Goal: Task Accomplishment & Management: Manage account settings

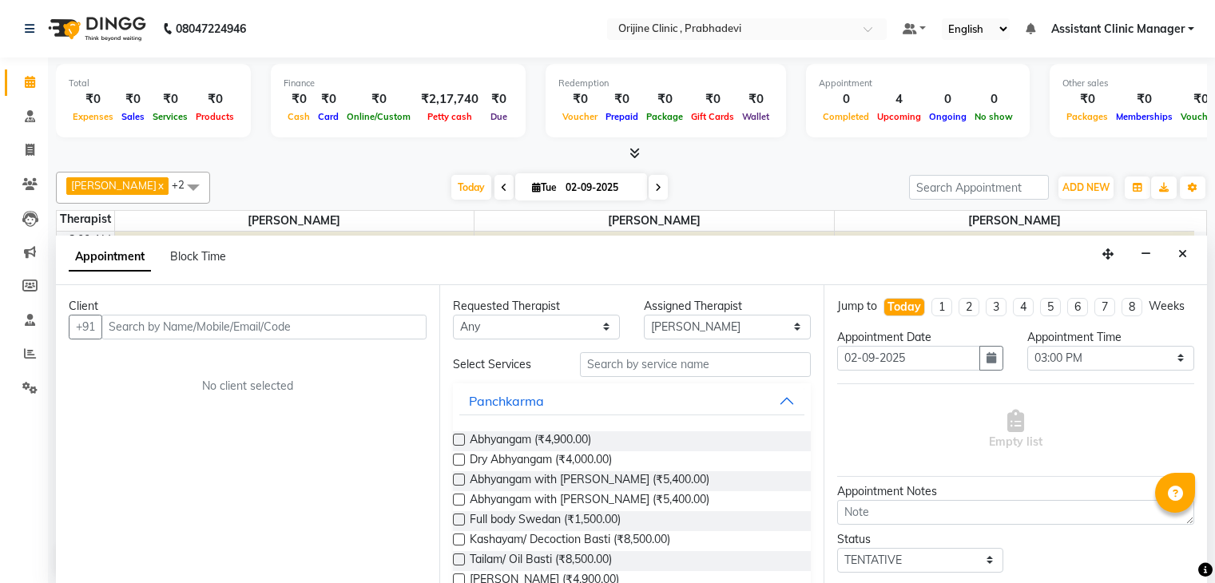
select select "85382"
select select "900"
select select "tentative"
click at [26, 75] on icon at bounding box center [30, 81] width 10 height 12
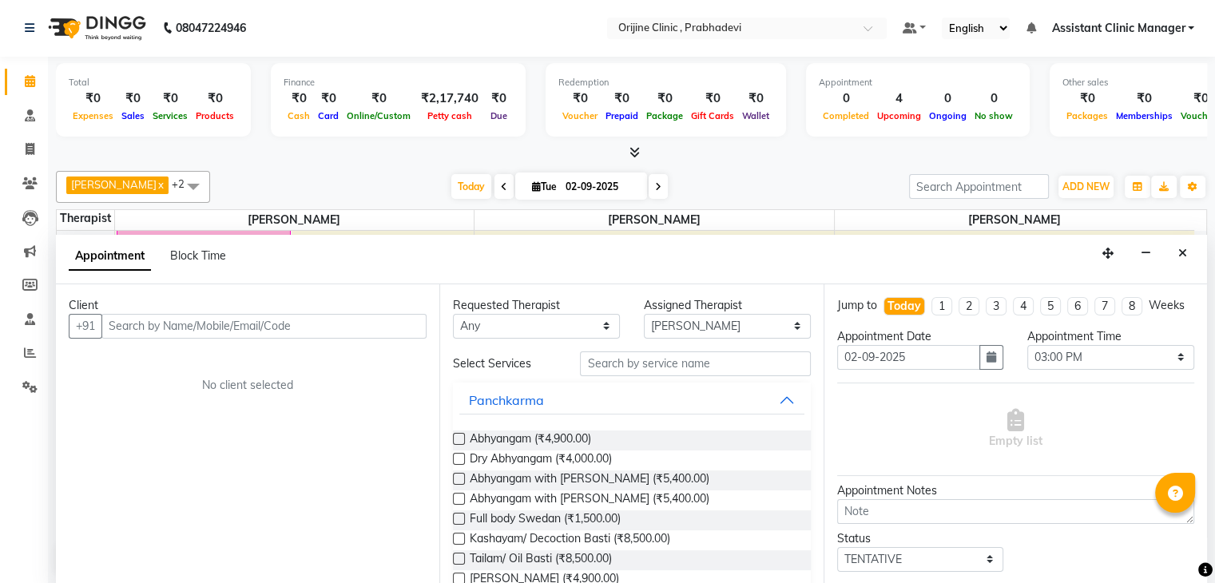
click at [30, 101] on li "Consultation" at bounding box center [24, 116] width 48 height 34
click at [29, 112] on icon at bounding box center [30, 115] width 10 height 12
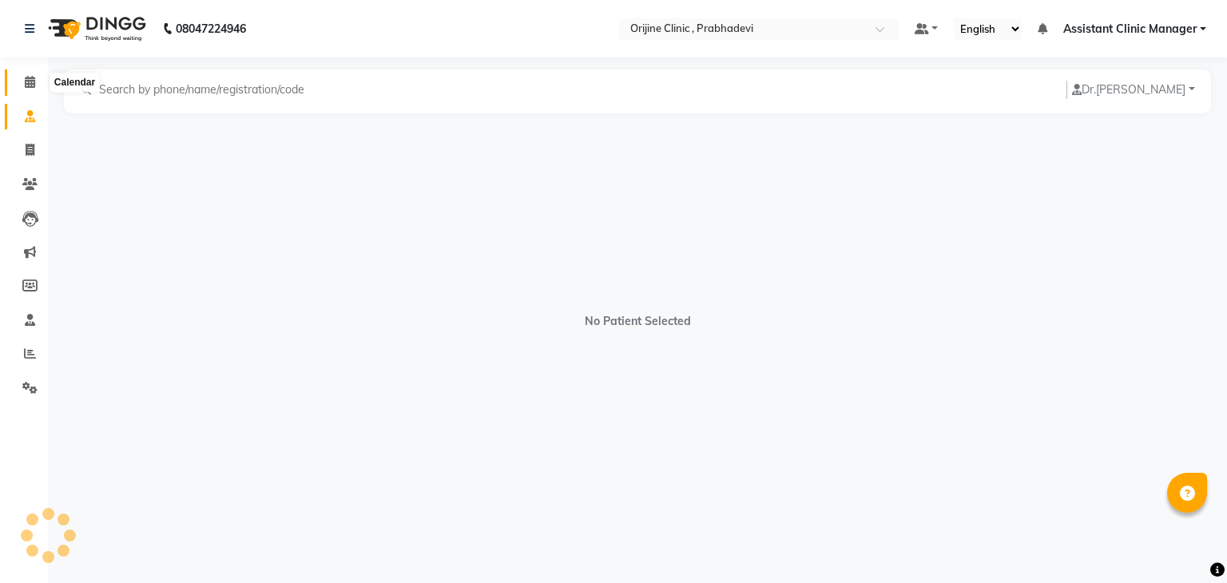
click at [30, 74] on span at bounding box center [30, 82] width 28 height 18
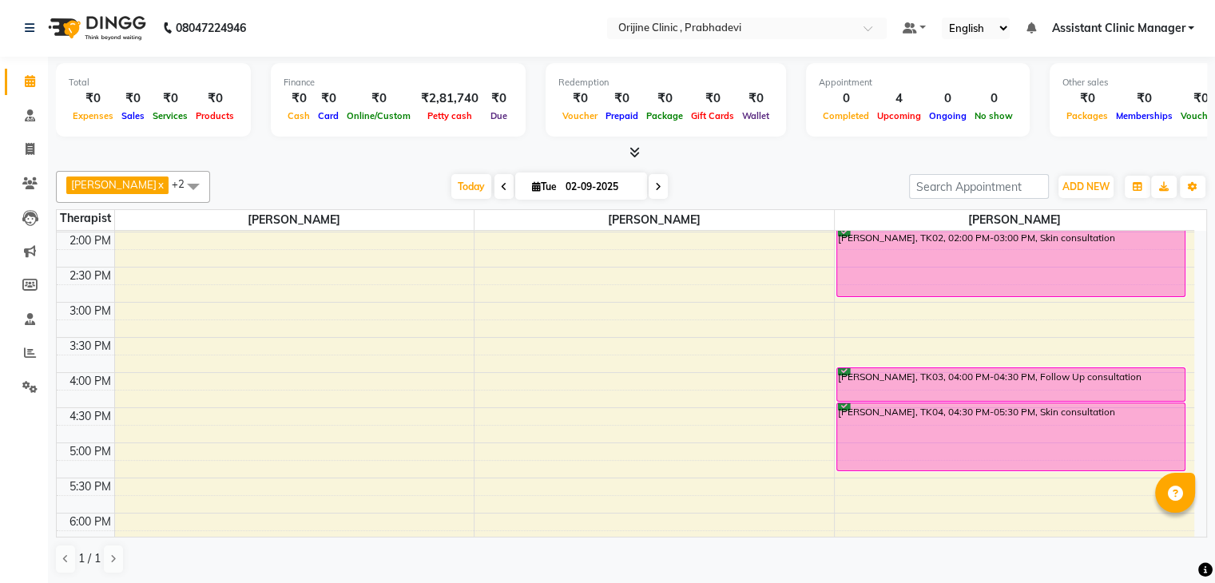
scroll to position [421, 0]
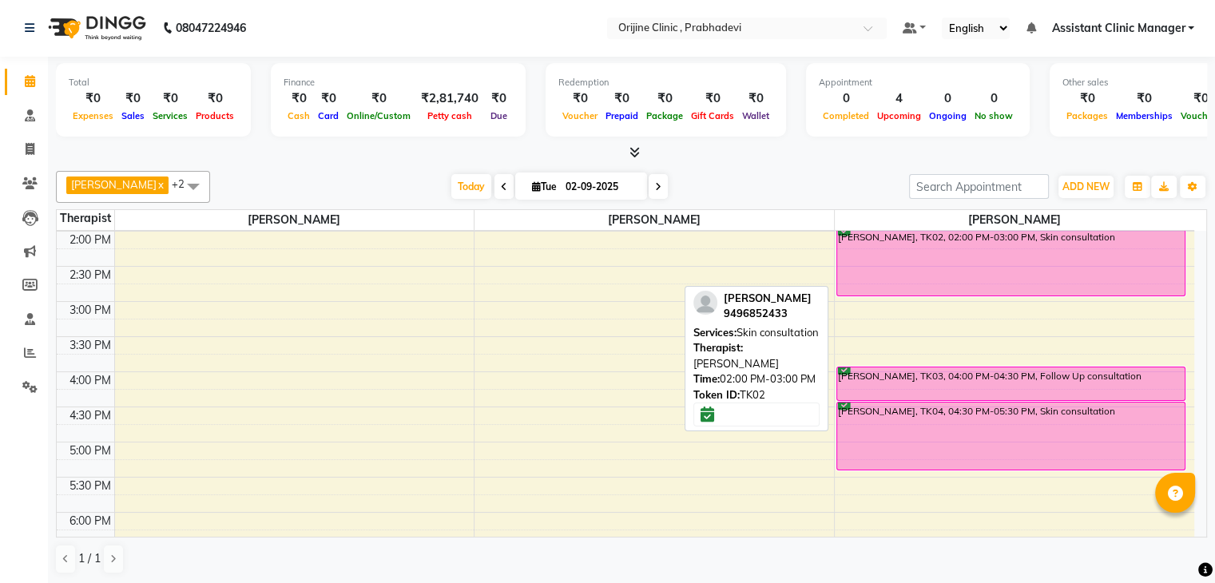
click at [962, 258] on div "[PERSON_NAME], TK02, 02:00 PM-03:00 PM, Skin consultation" at bounding box center [1010, 261] width 347 height 67
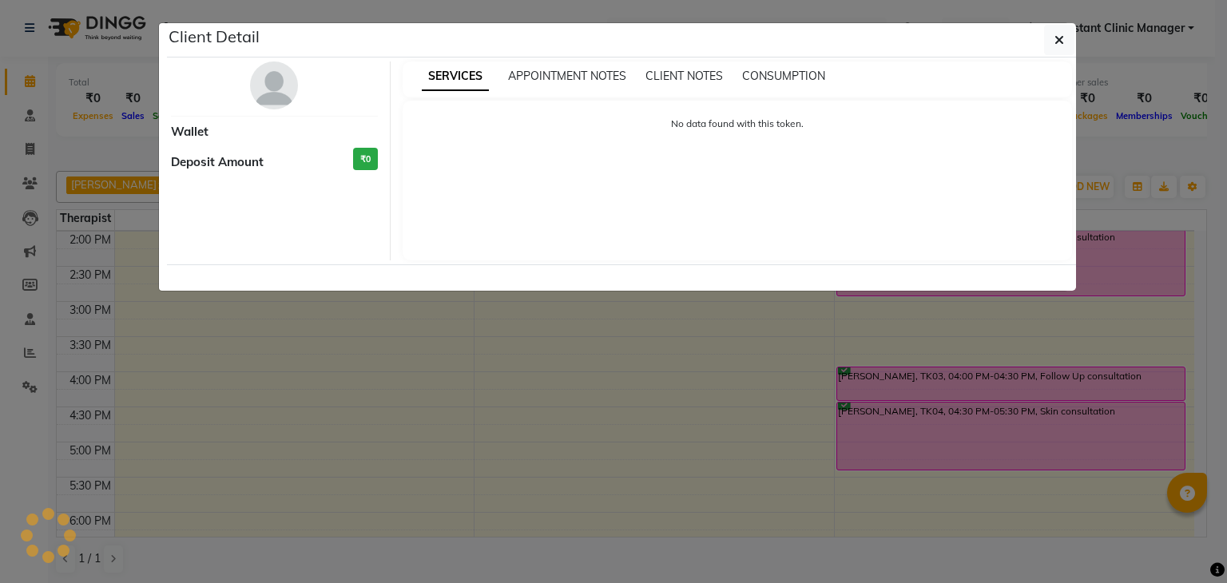
select select "6"
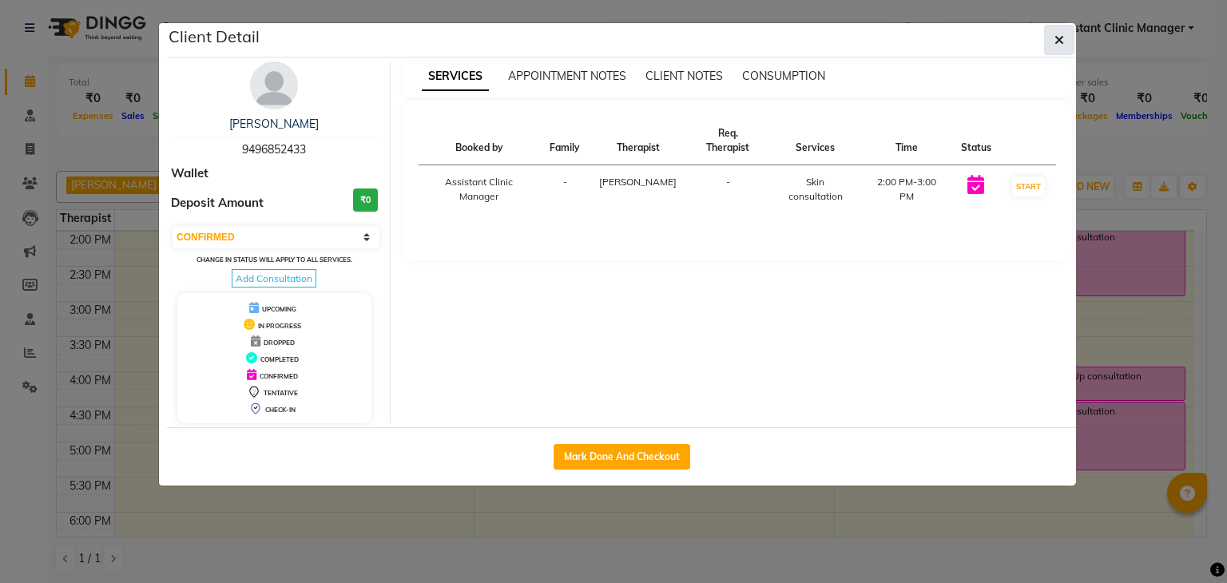
click at [1065, 38] on button "button" at bounding box center [1059, 40] width 30 height 30
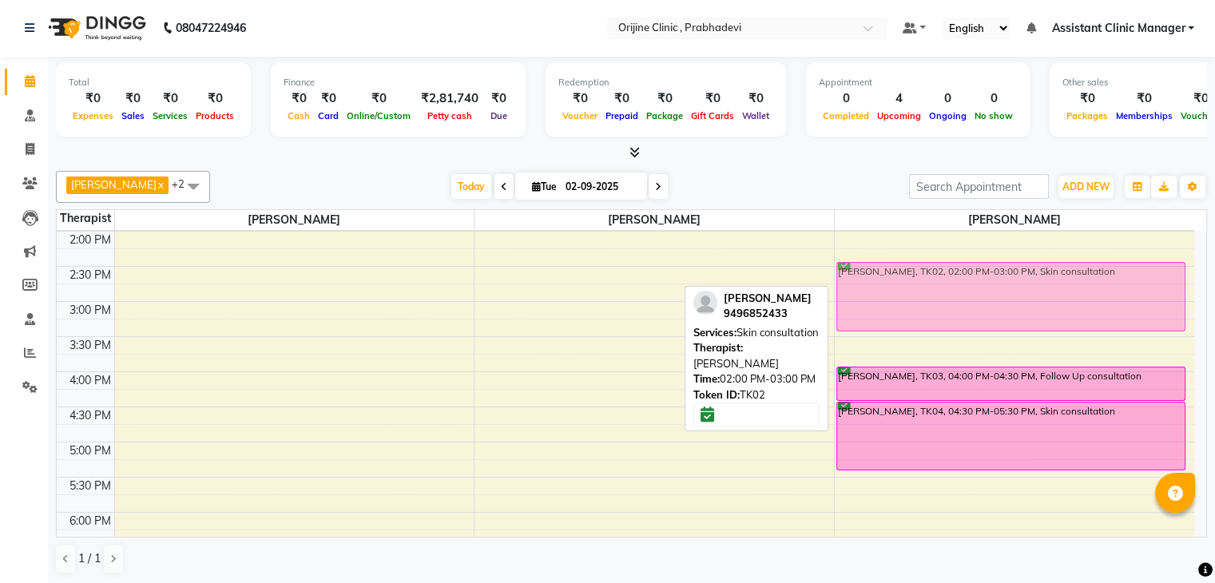
drag, startPoint x: 937, startPoint y: 252, endPoint x: 937, endPoint y: 292, distance: 40.7
click at [937, 292] on div "[PERSON_NAME], TK02, 02:00 PM-03:00 PM, Skin consultation [PERSON_NAME], TK03, …" at bounding box center [1014, 266] width 359 height 913
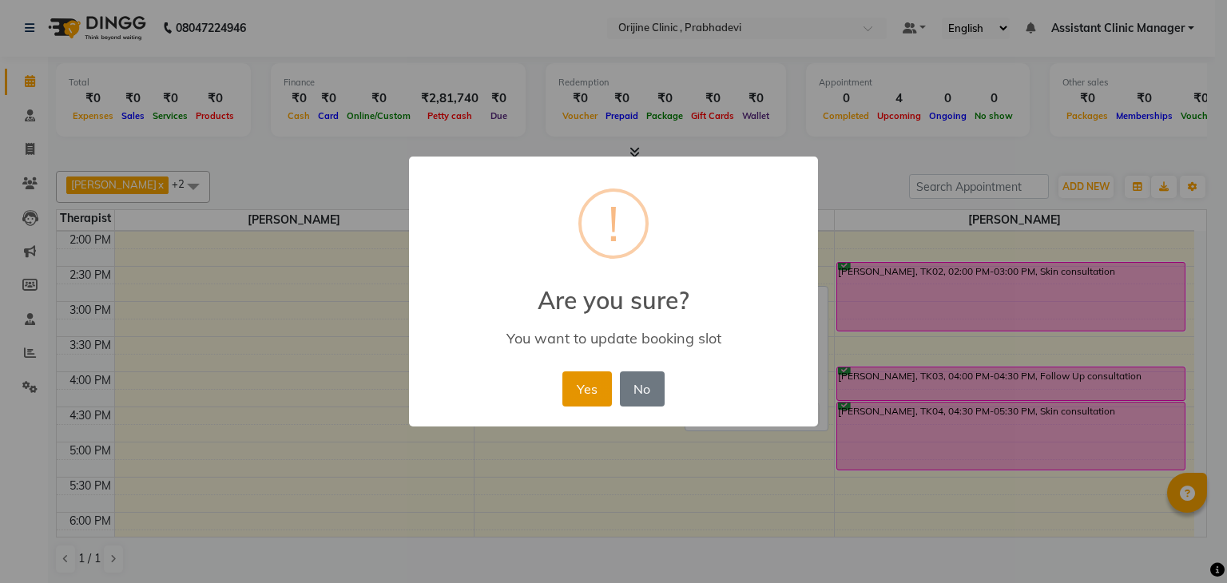
click at [594, 386] on button "Yes" at bounding box center [586, 388] width 49 height 35
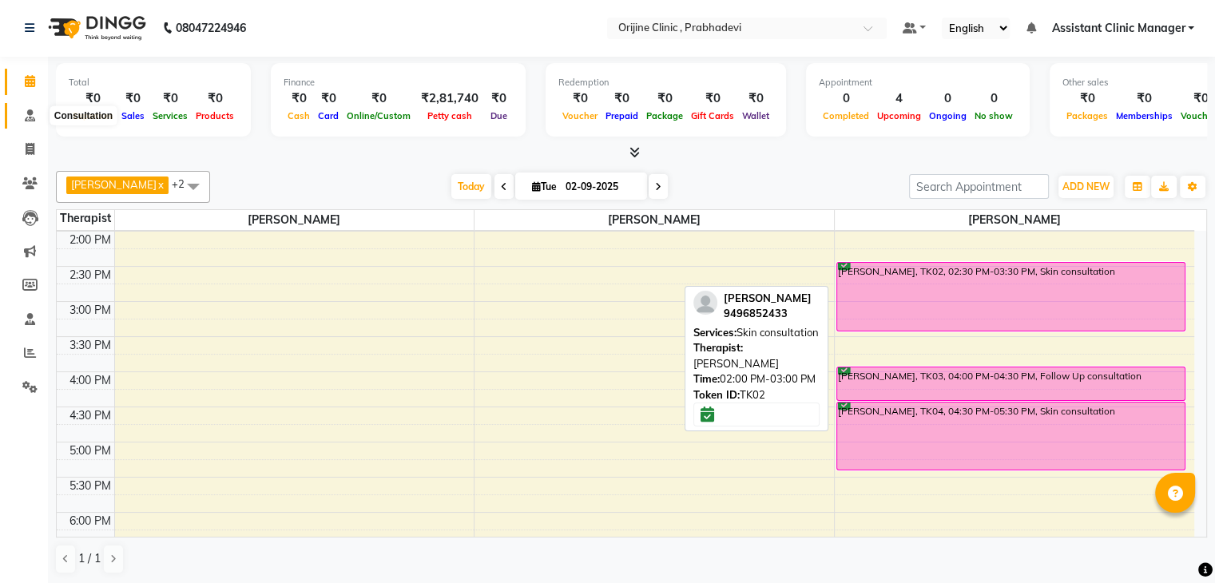
click at [28, 109] on icon at bounding box center [30, 115] width 10 height 12
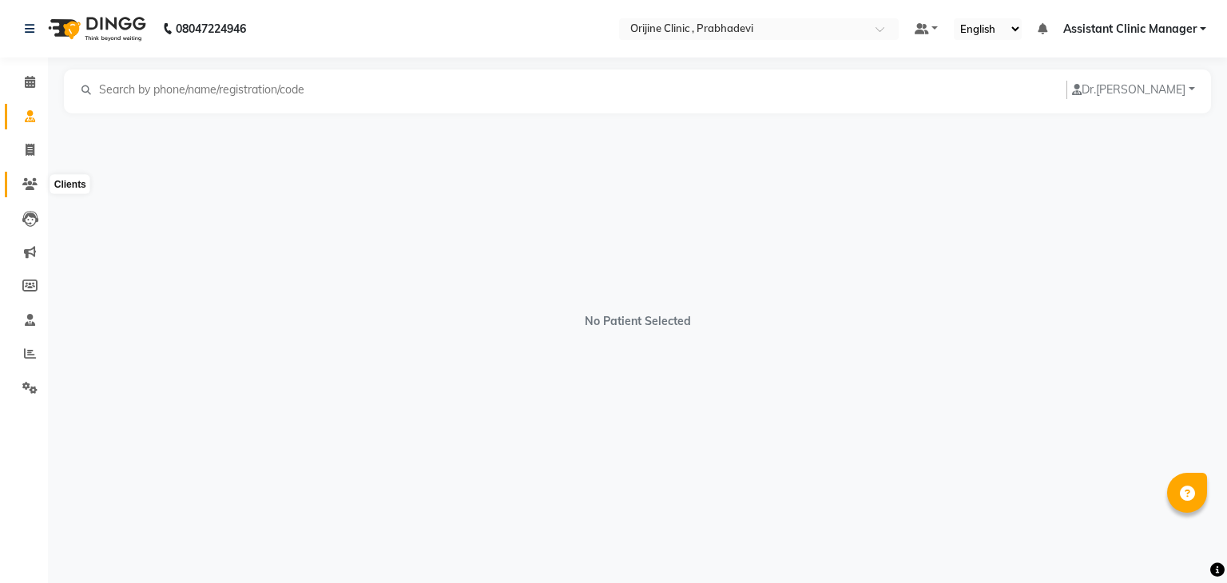
click at [31, 184] on icon at bounding box center [29, 184] width 15 height 12
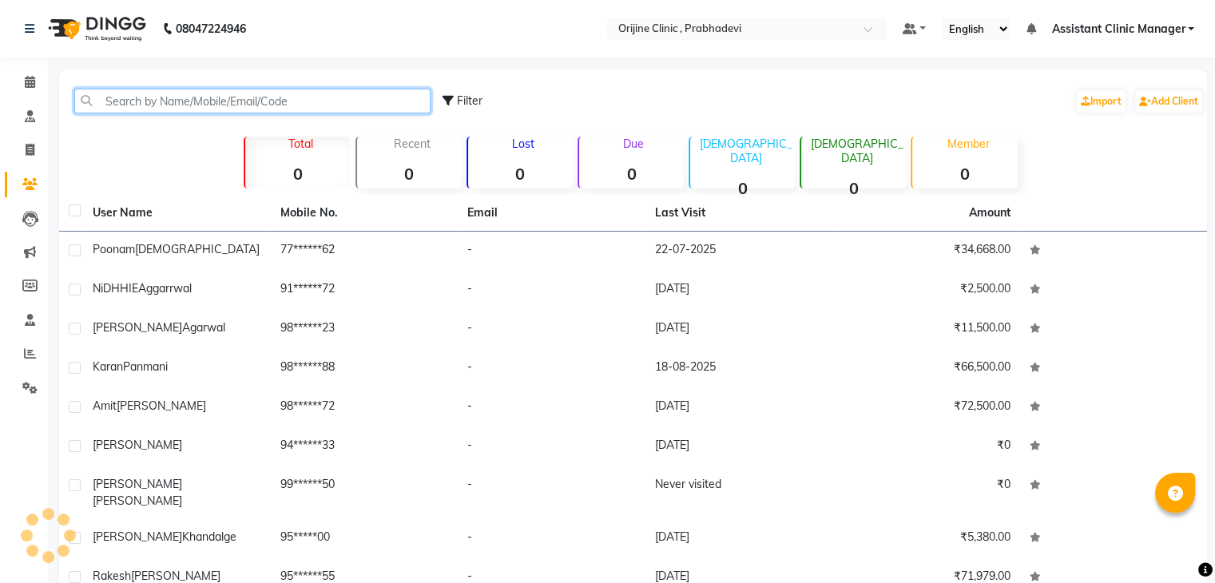
click at [276, 100] on input "text" at bounding box center [252, 101] width 356 height 25
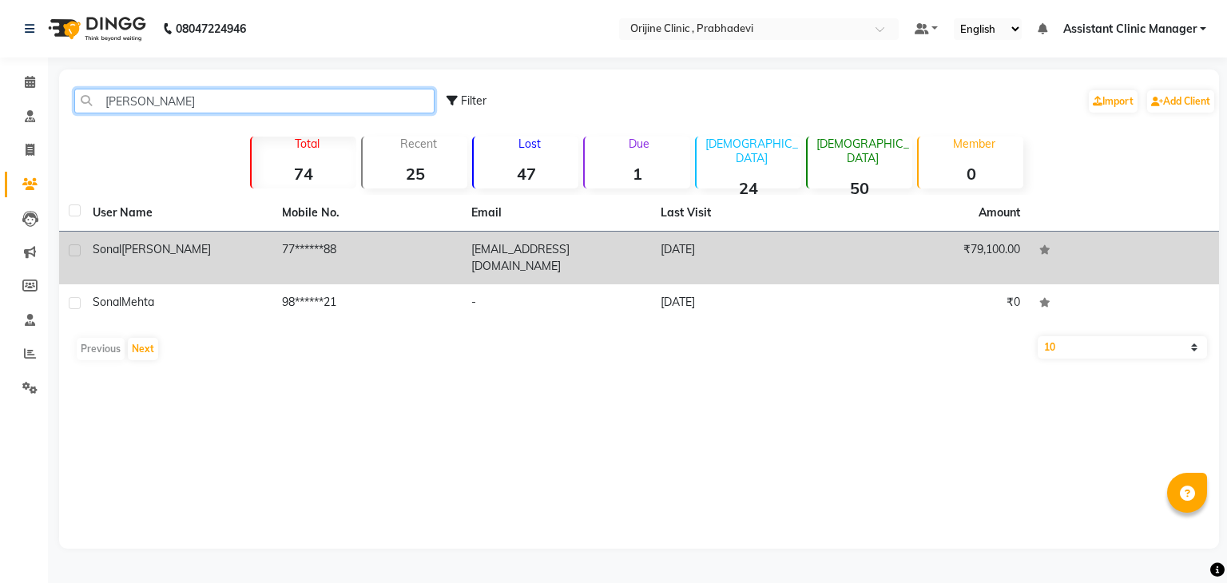
type input "[PERSON_NAME]"
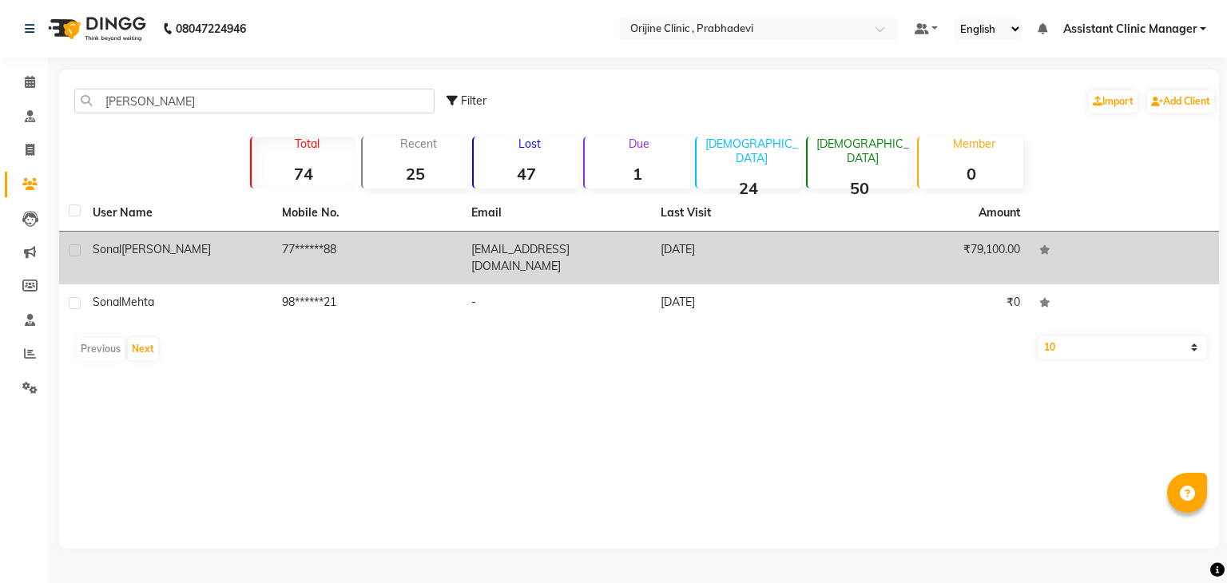
click at [238, 248] on div "[PERSON_NAME]" at bounding box center [178, 249] width 170 height 17
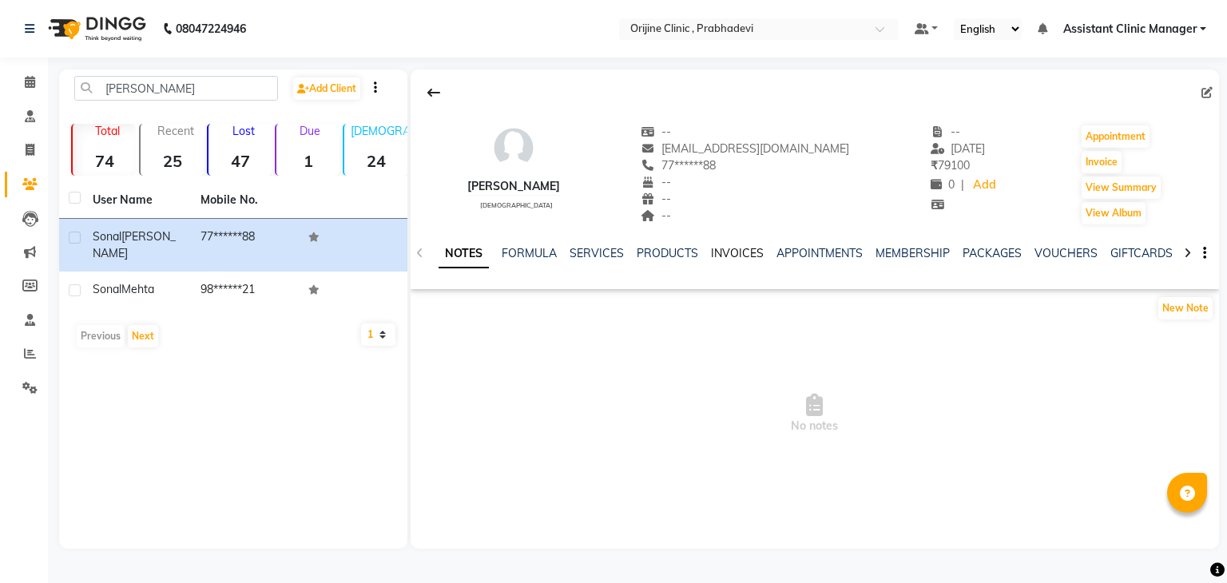
click at [727, 253] on link "INVOICES" at bounding box center [737, 253] width 53 height 14
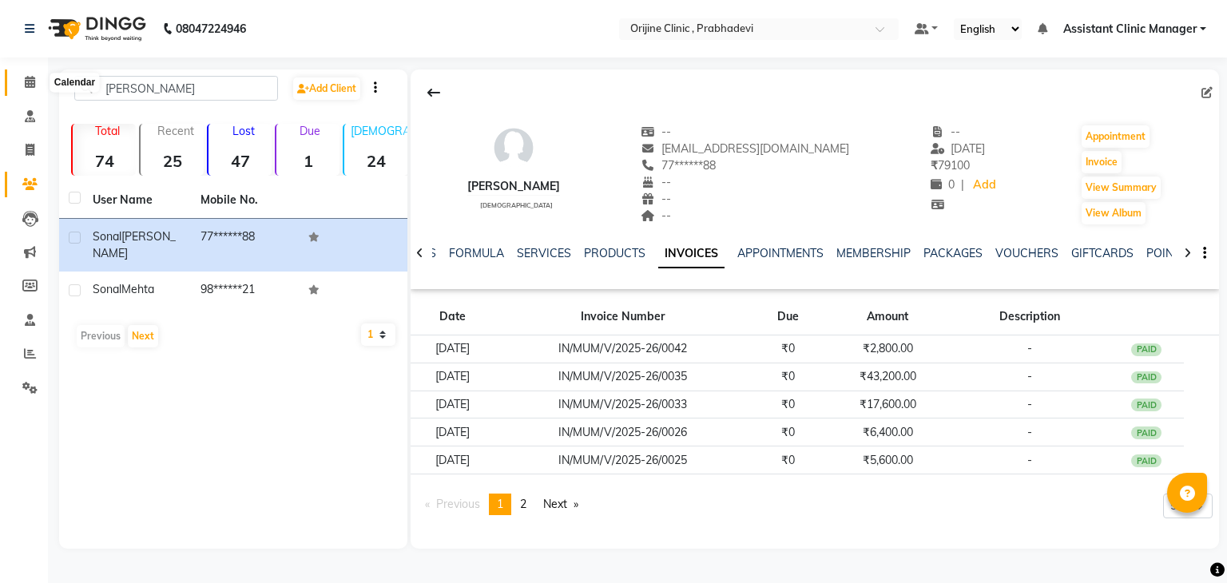
click at [30, 84] on icon at bounding box center [30, 82] width 10 height 12
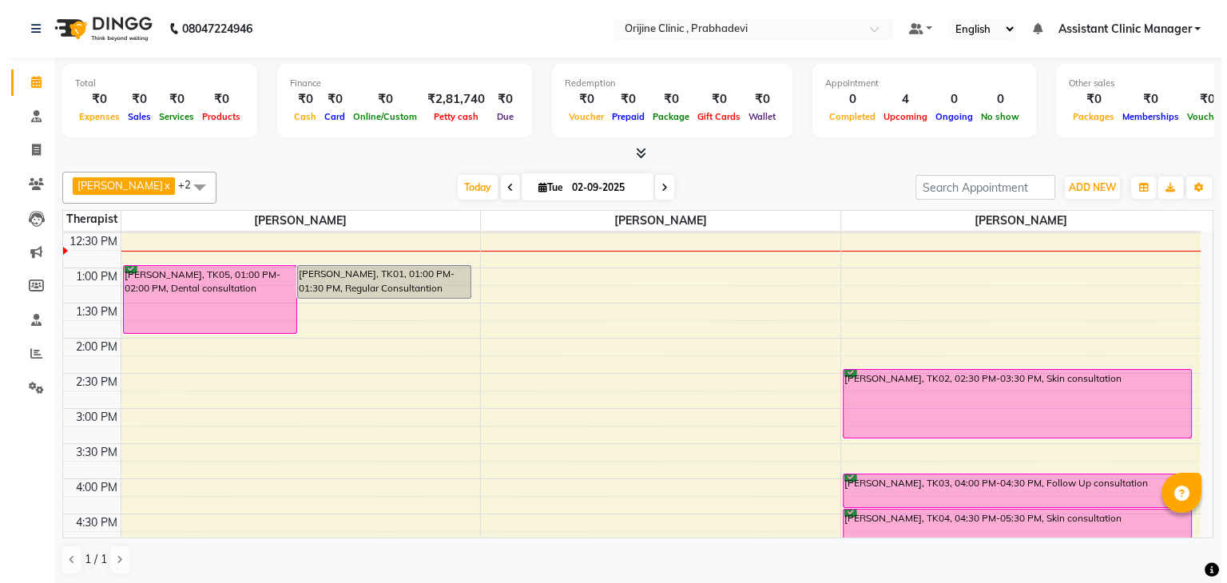
scroll to position [316, 0]
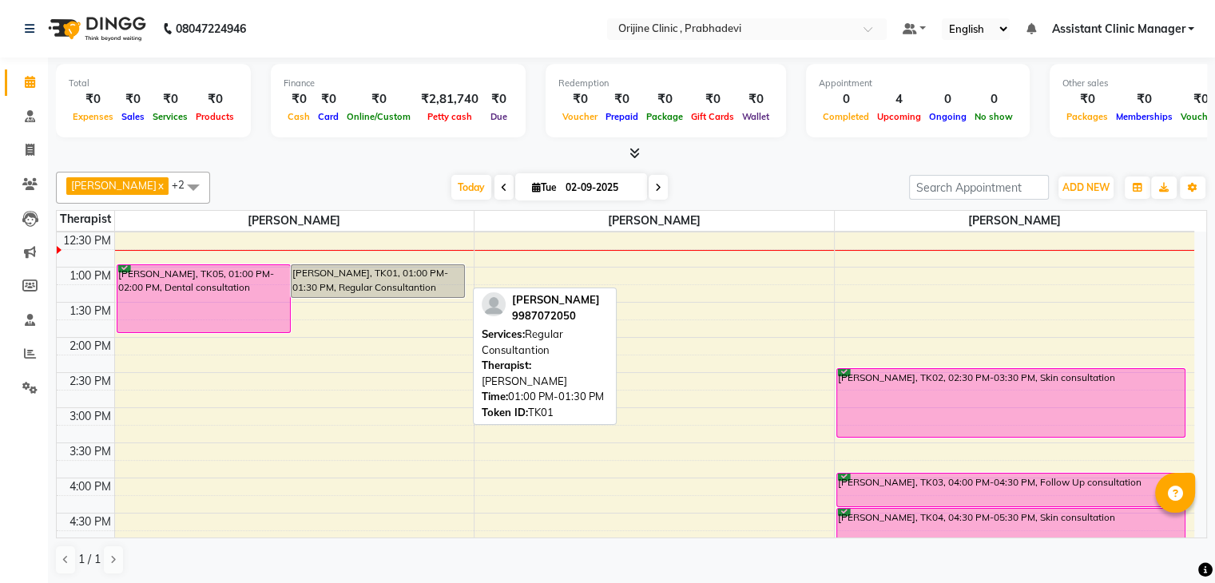
click at [408, 278] on div "[PERSON_NAME], TK01, 01:00 PM-01:30 PM, Regular Consultantion" at bounding box center [378, 281] width 173 height 32
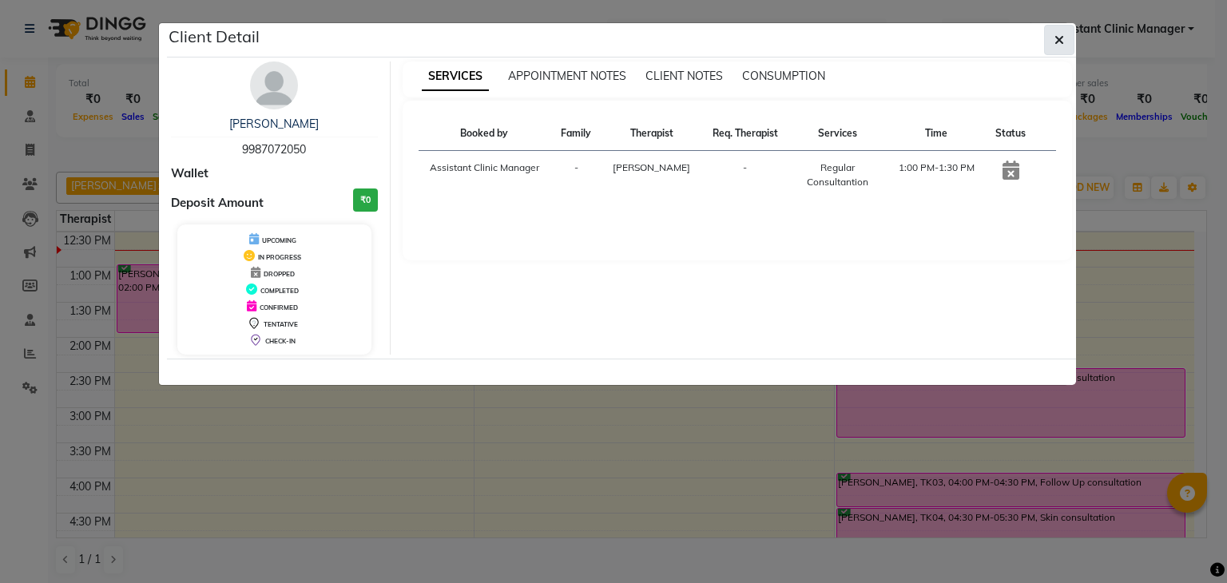
click at [1061, 40] on icon "button" at bounding box center [1059, 40] width 10 height 13
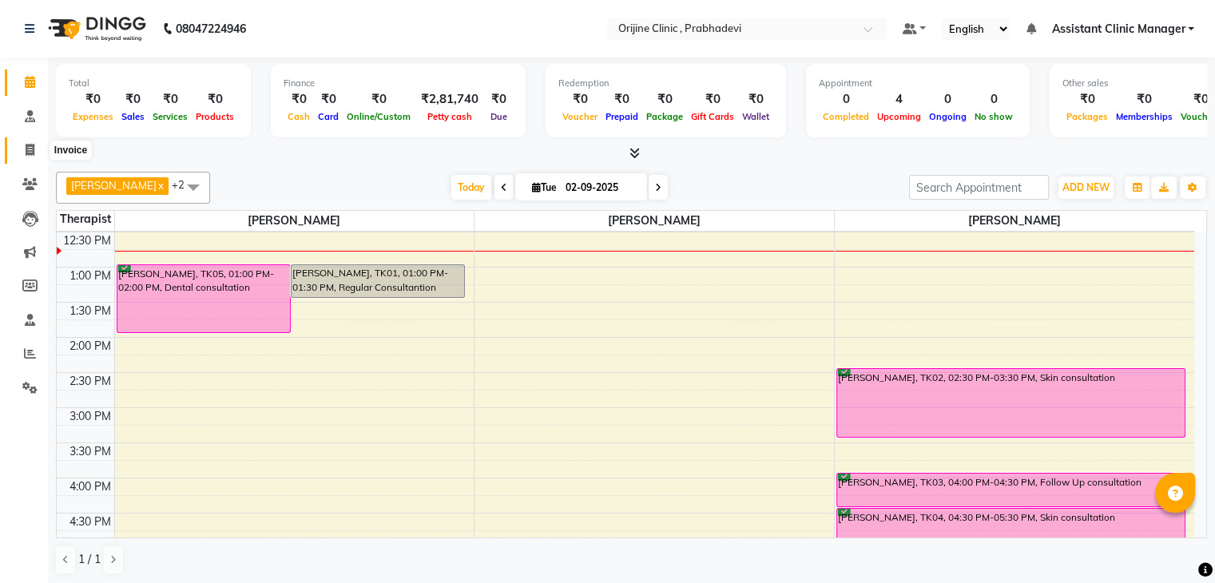
click at [31, 152] on icon at bounding box center [30, 150] width 9 height 12
select select "service"
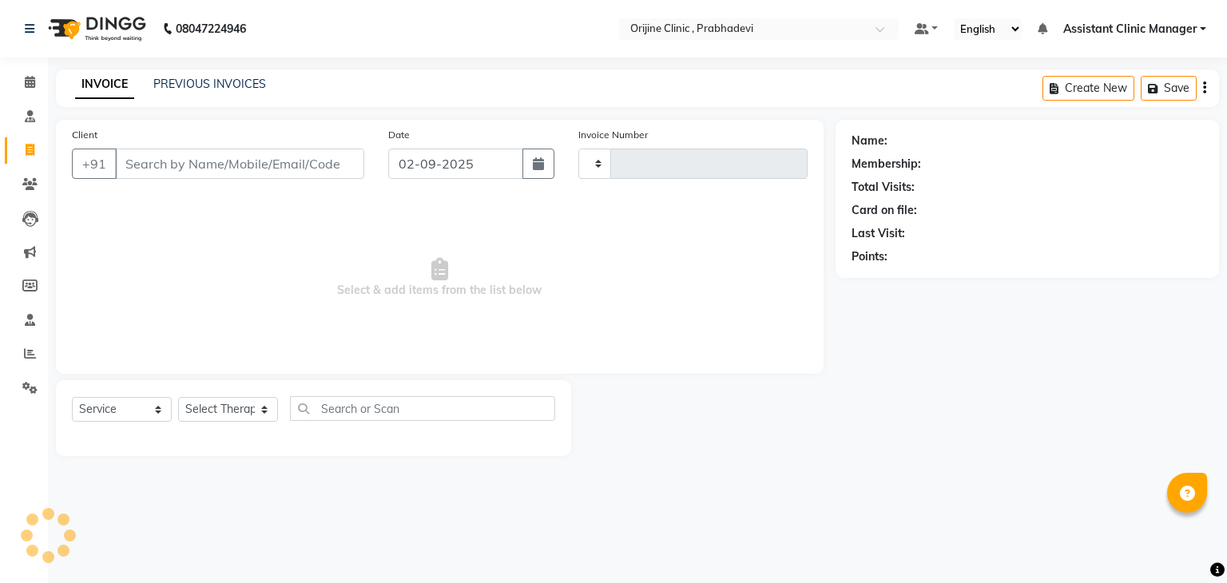
type input "0003"
select select "8675"
click at [26, 177] on span at bounding box center [30, 185] width 28 height 18
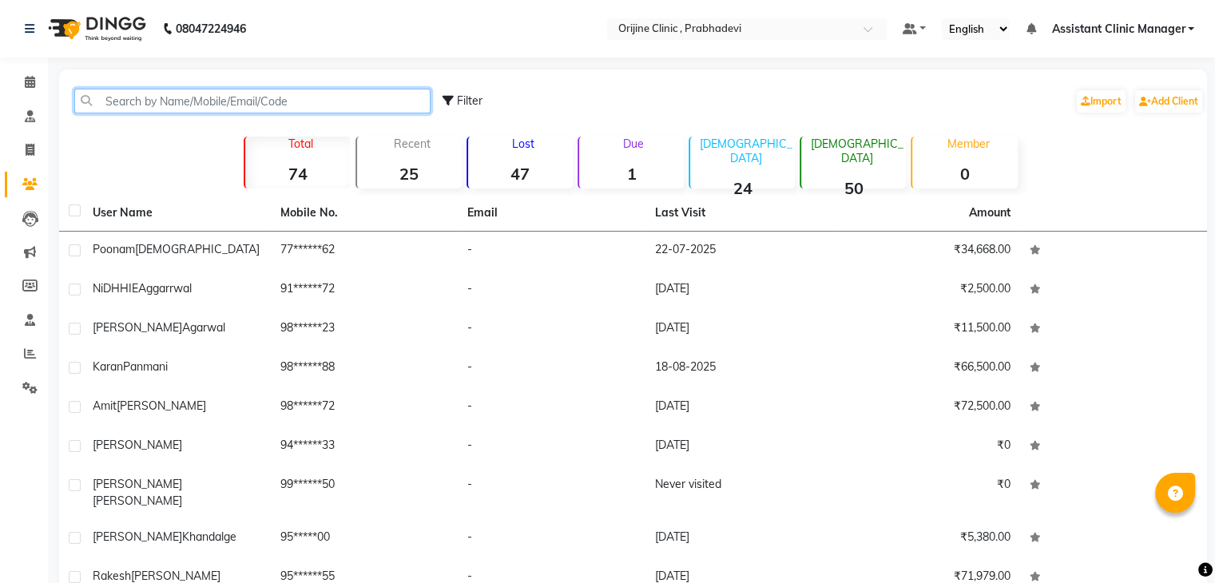
click at [248, 97] on input "text" at bounding box center [252, 101] width 356 height 25
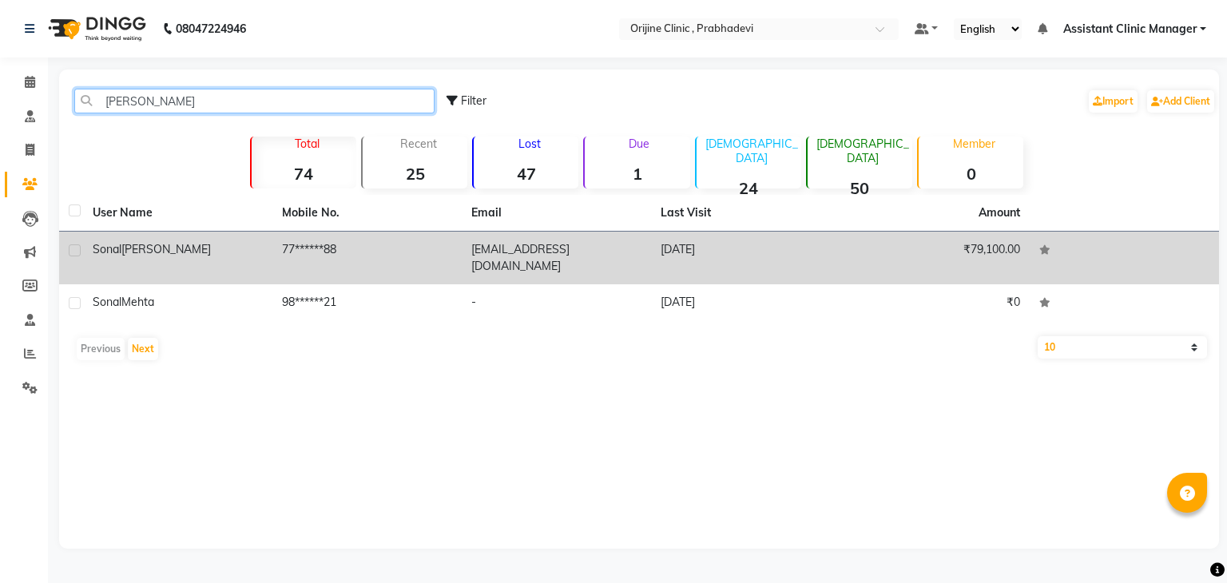
type input "[PERSON_NAME]"
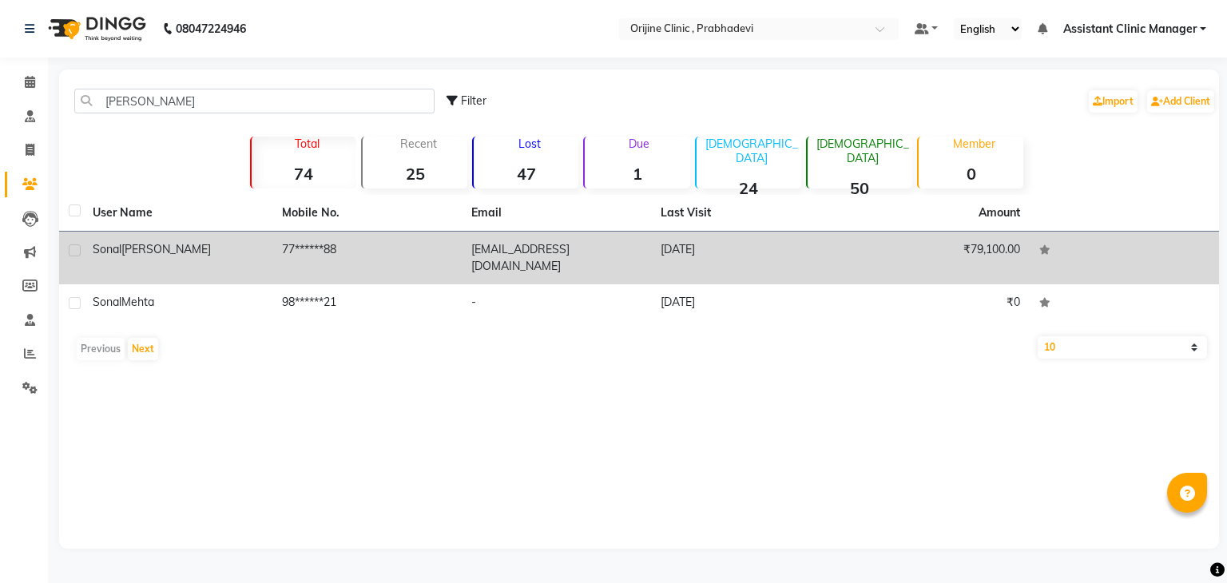
click at [218, 241] on div "[PERSON_NAME]" at bounding box center [178, 249] width 170 height 17
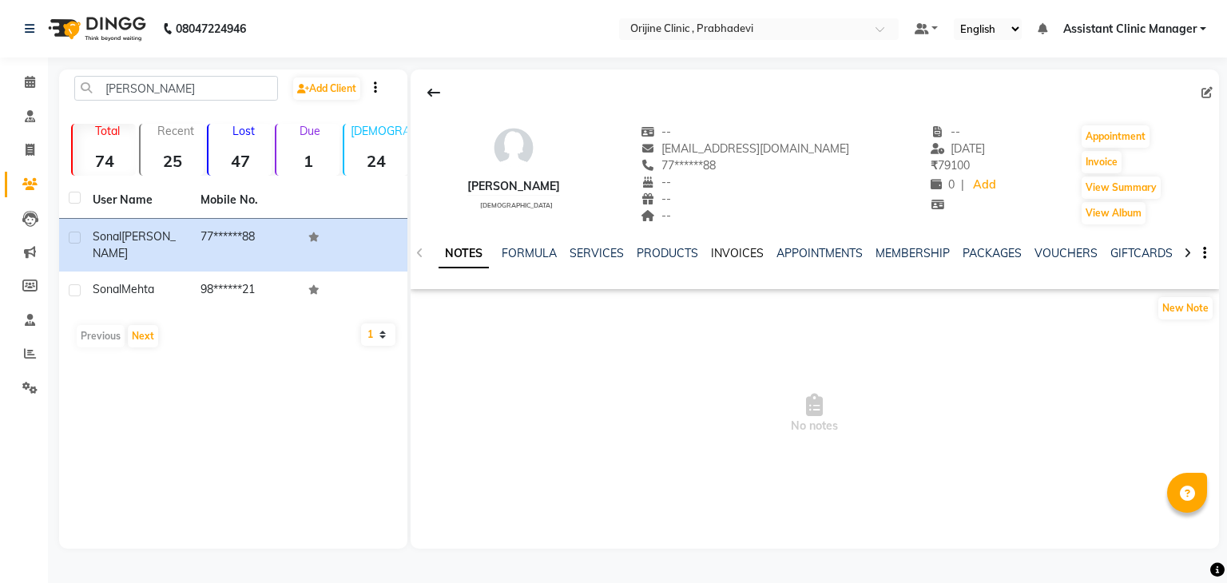
click at [722, 255] on link "INVOICES" at bounding box center [737, 253] width 53 height 14
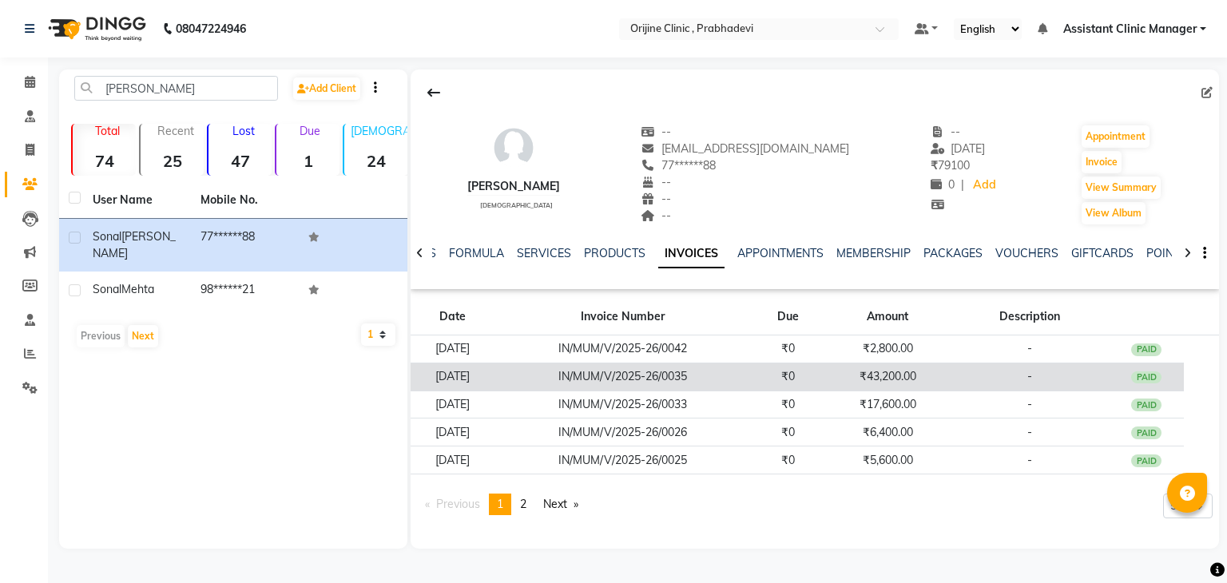
click at [556, 378] on td "IN/MUM/V/2025-26/0035" at bounding box center [622, 377] width 256 height 28
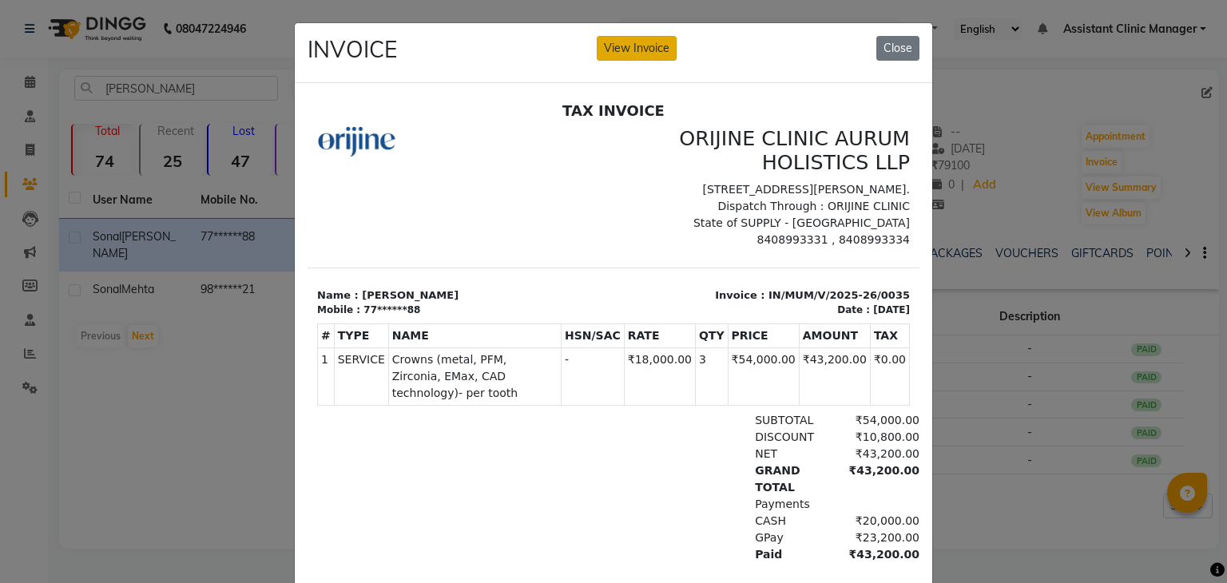
click at [636, 46] on button "View Invoice" at bounding box center [637, 48] width 80 height 25
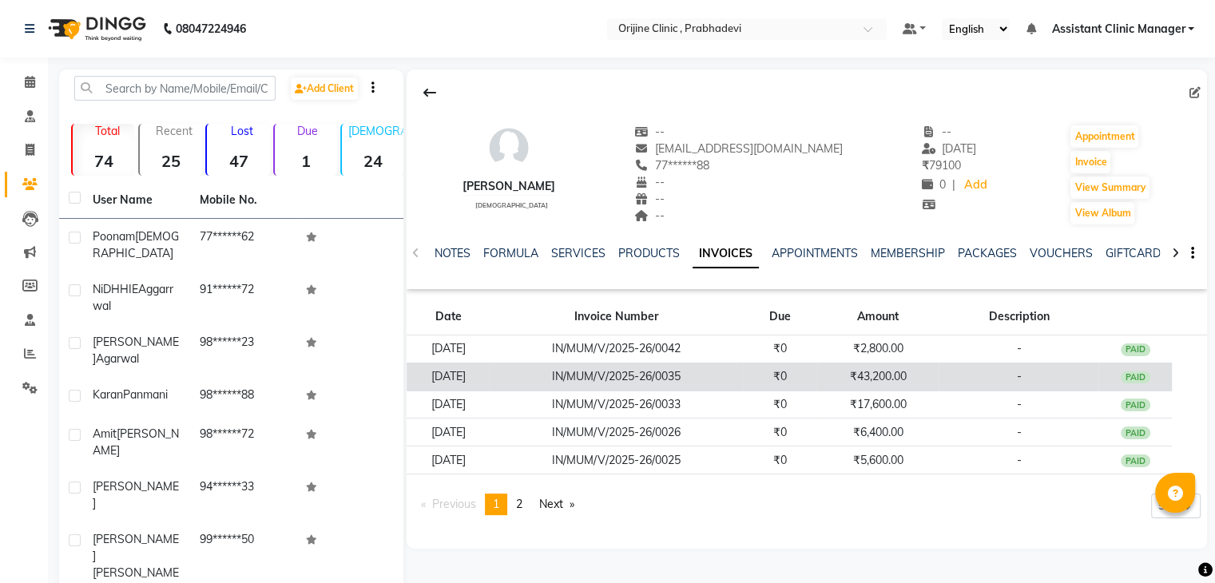
click at [648, 381] on td "IN/MUM/V/2025-26/0035" at bounding box center [616, 377] width 253 height 28
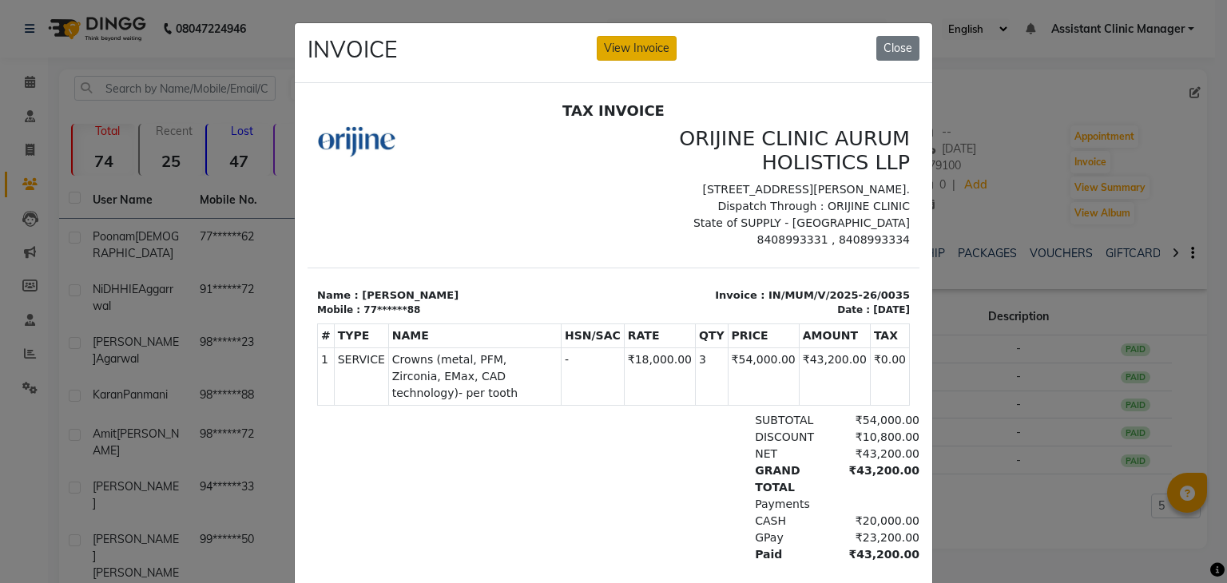
click at [633, 50] on button "View Invoice" at bounding box center [637, 48] width 80 height 25
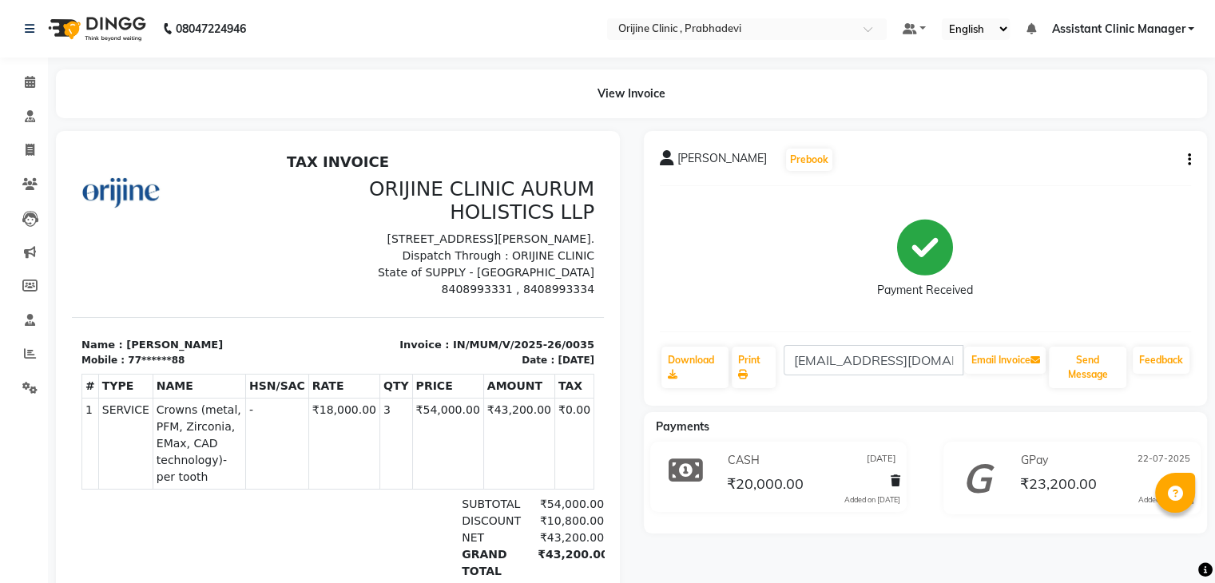
click at [1189, 161] on icon "button" at bounding box center [1189, 160] width 3 height 1
click at [1105, 173] on div "Edit Item Staff" at bounding box center [1108, 170] width 109 height 20
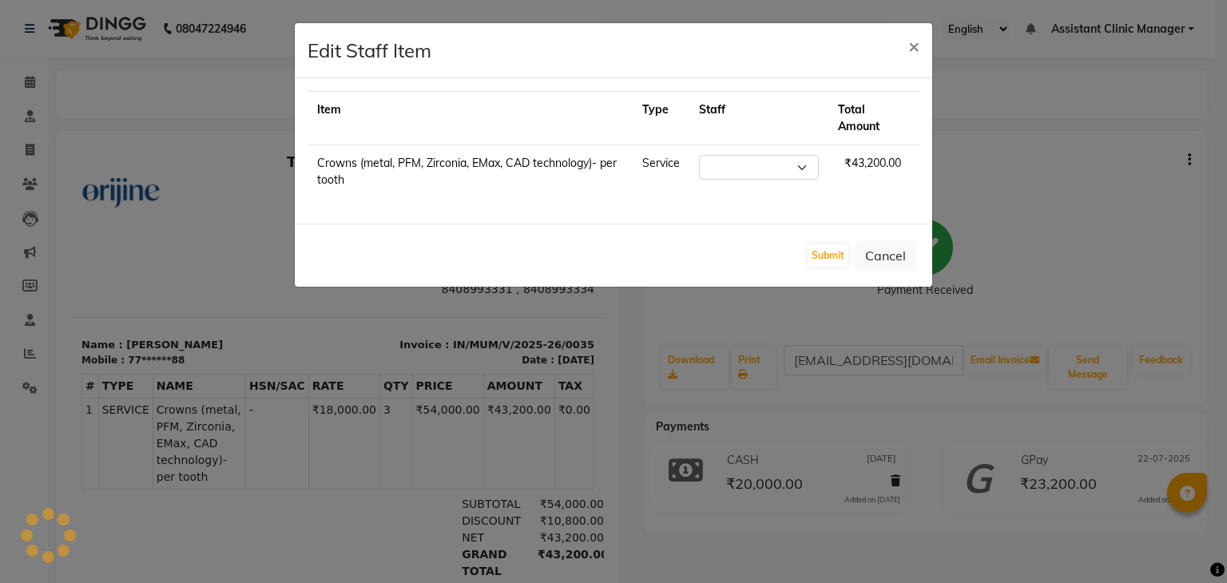
select select "84752"
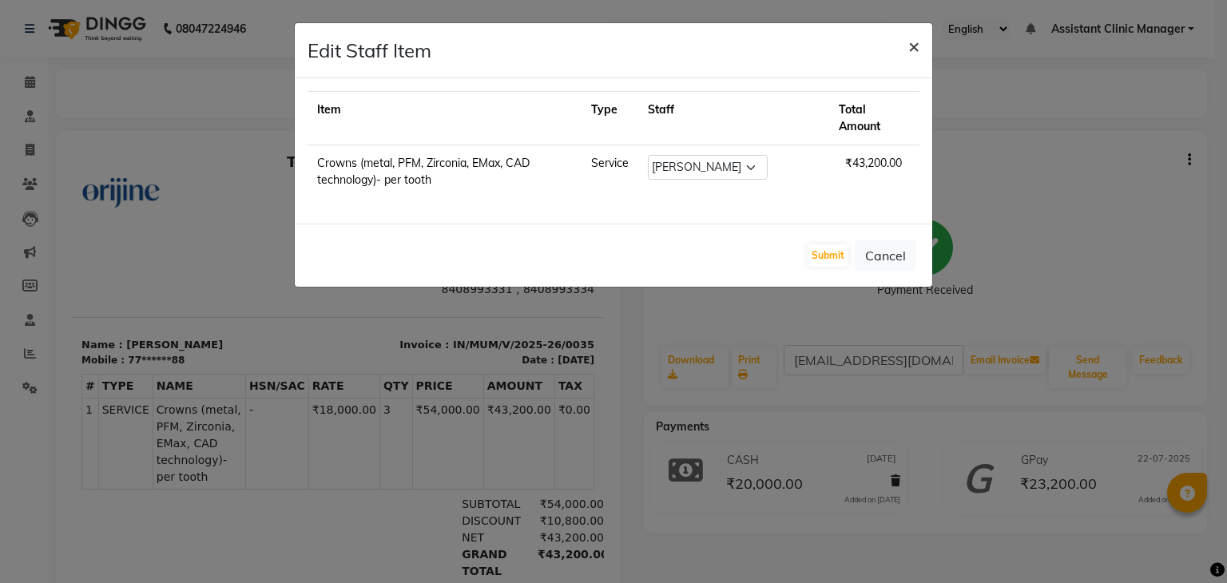
click at [910, 48] on span "×" at bounding box center [913, 46] width 11 height 24
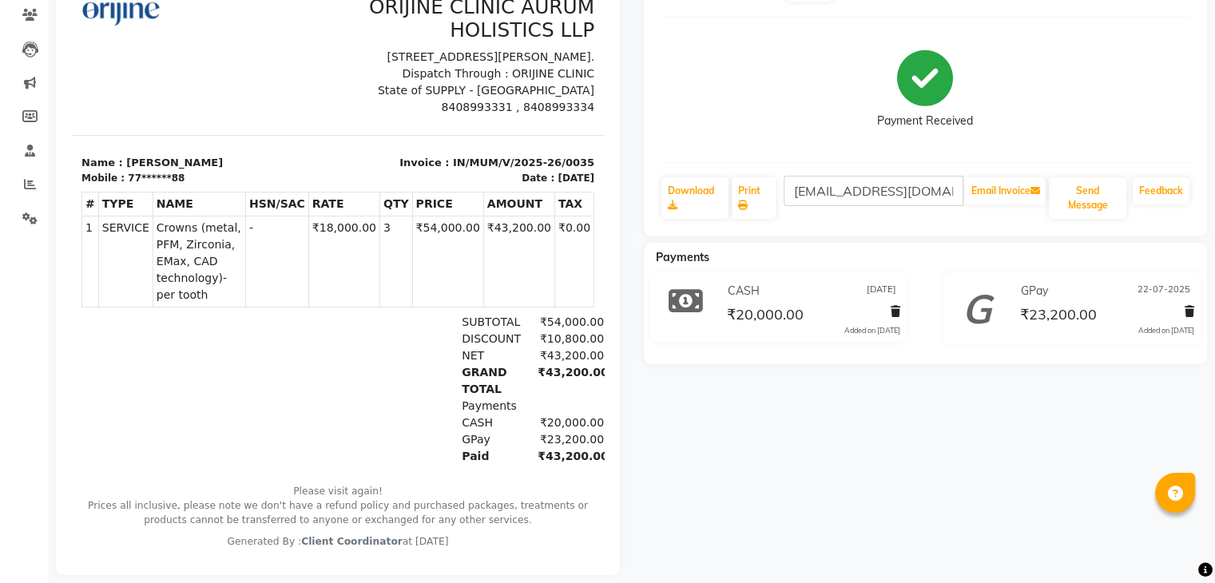
scroll to position [51, 0]
